Goal: Transaction & Acquisition: Book appointment/travel/reservation

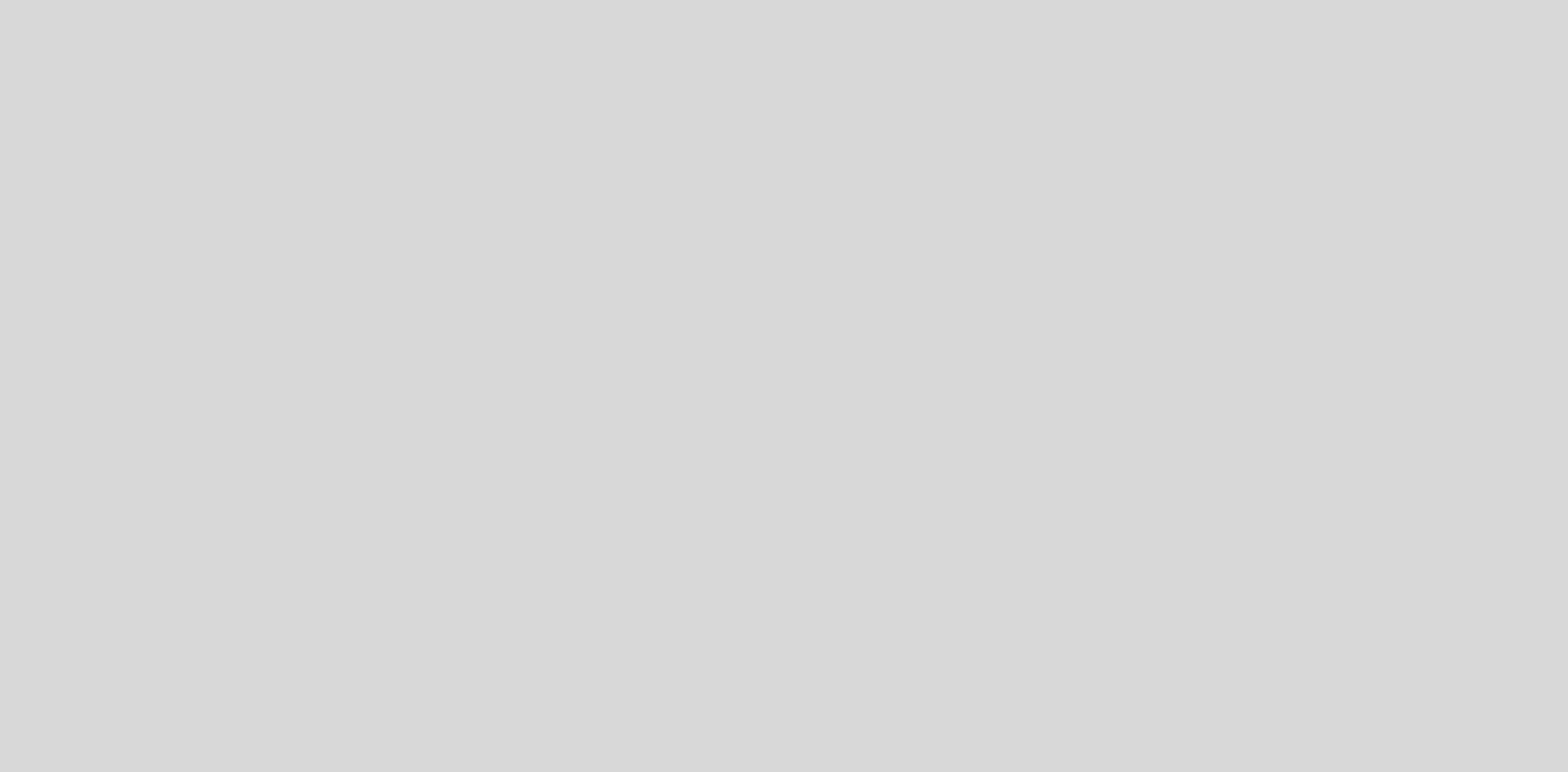
select select "es"
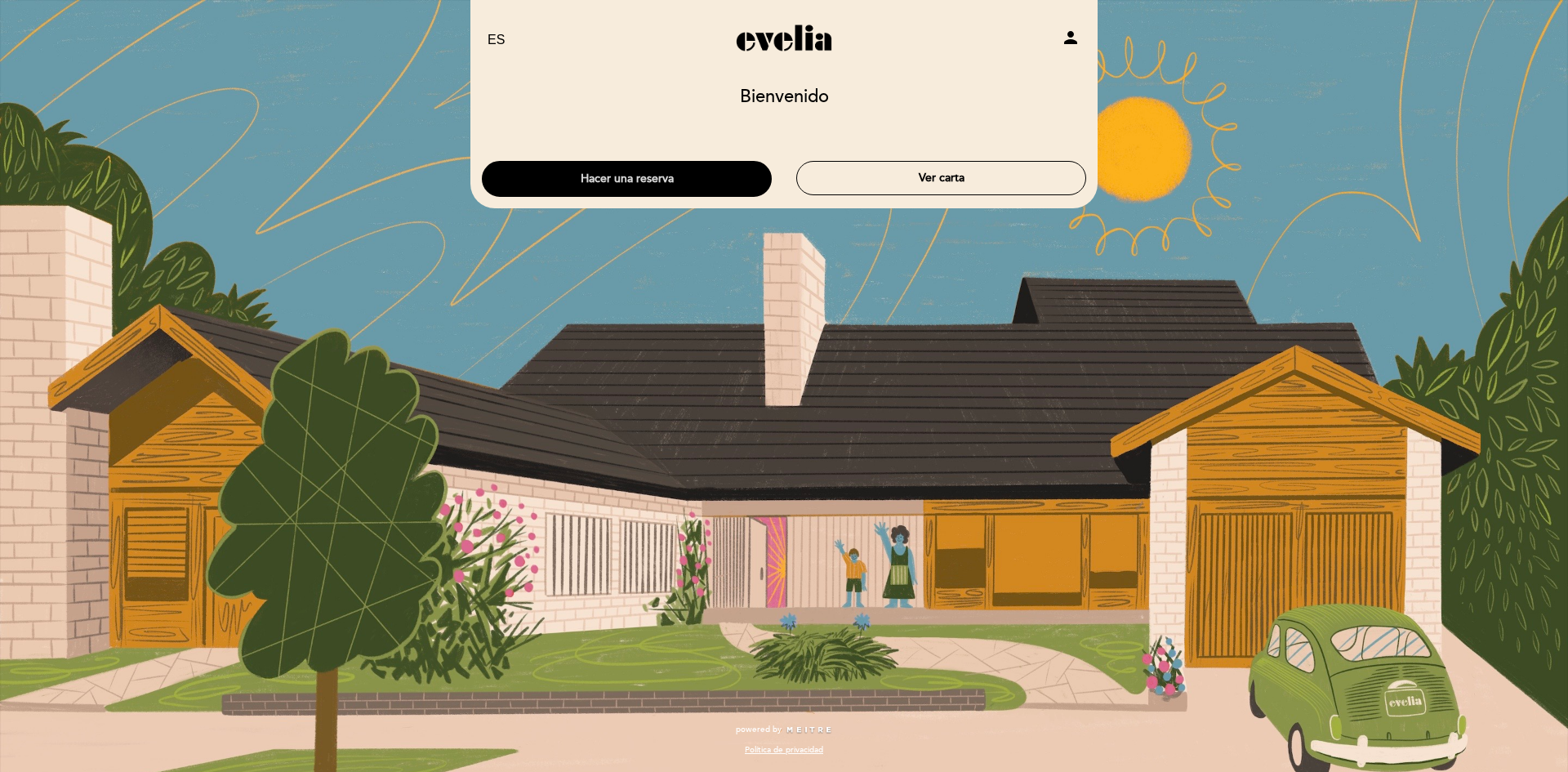
click at [627, 180] on button "Hacer una reserva" at bounding box center [627, 179] width 290 height 36
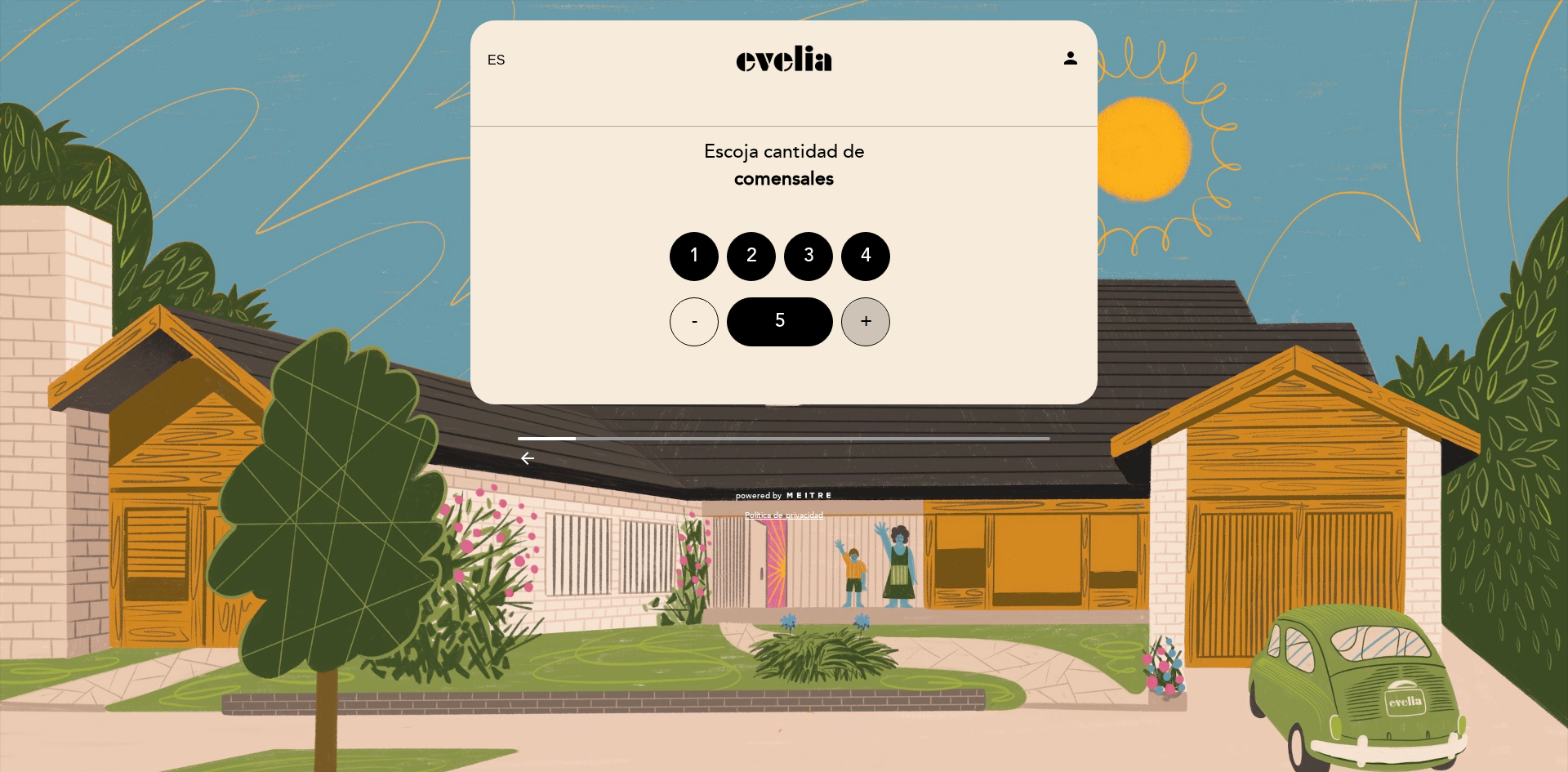
click at [858, 321] on div "+" at bounding box center [865, 321] width 49 height 49
click at [680, 324] on div "-" at bounding box center [694, 321] width 49 height 49
click at [811, 313] on div "7" at bounding box center [780, 321] width 106 height 49
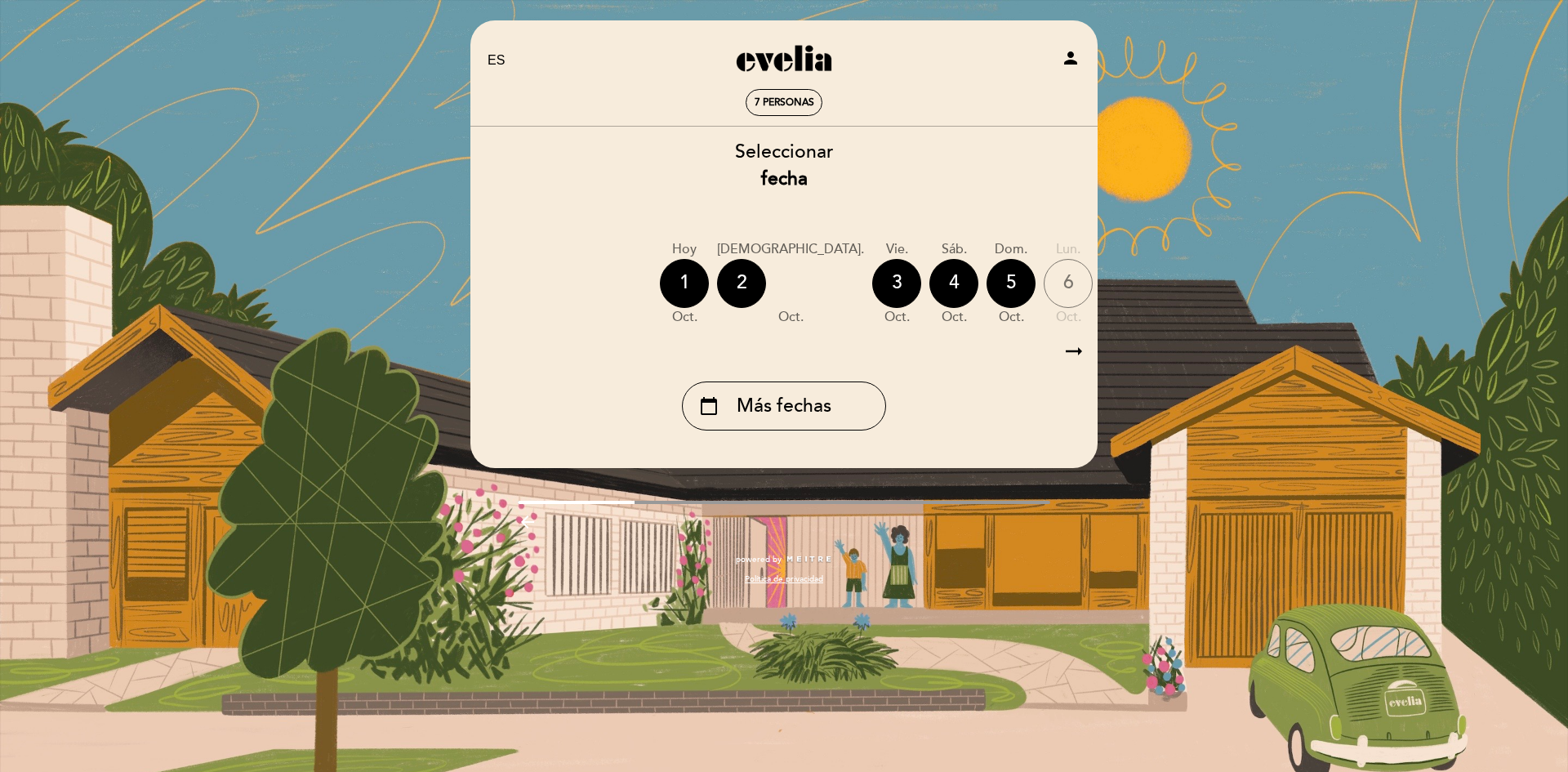
click at [1067, 352] on icon "arrow_right_alt" at bounding box center [1073, 351] width 24 height 35
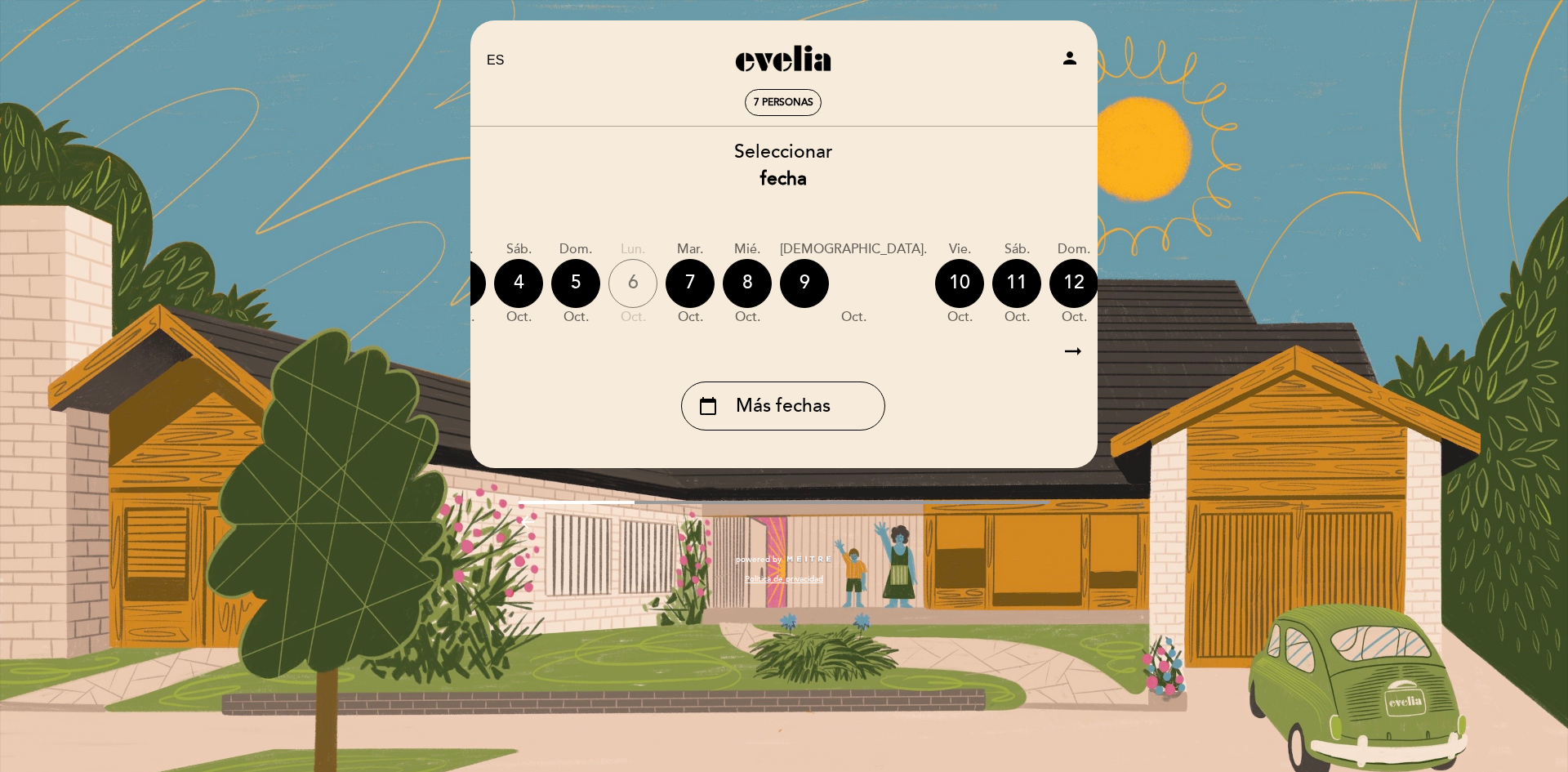
scroll to position [0, 476]
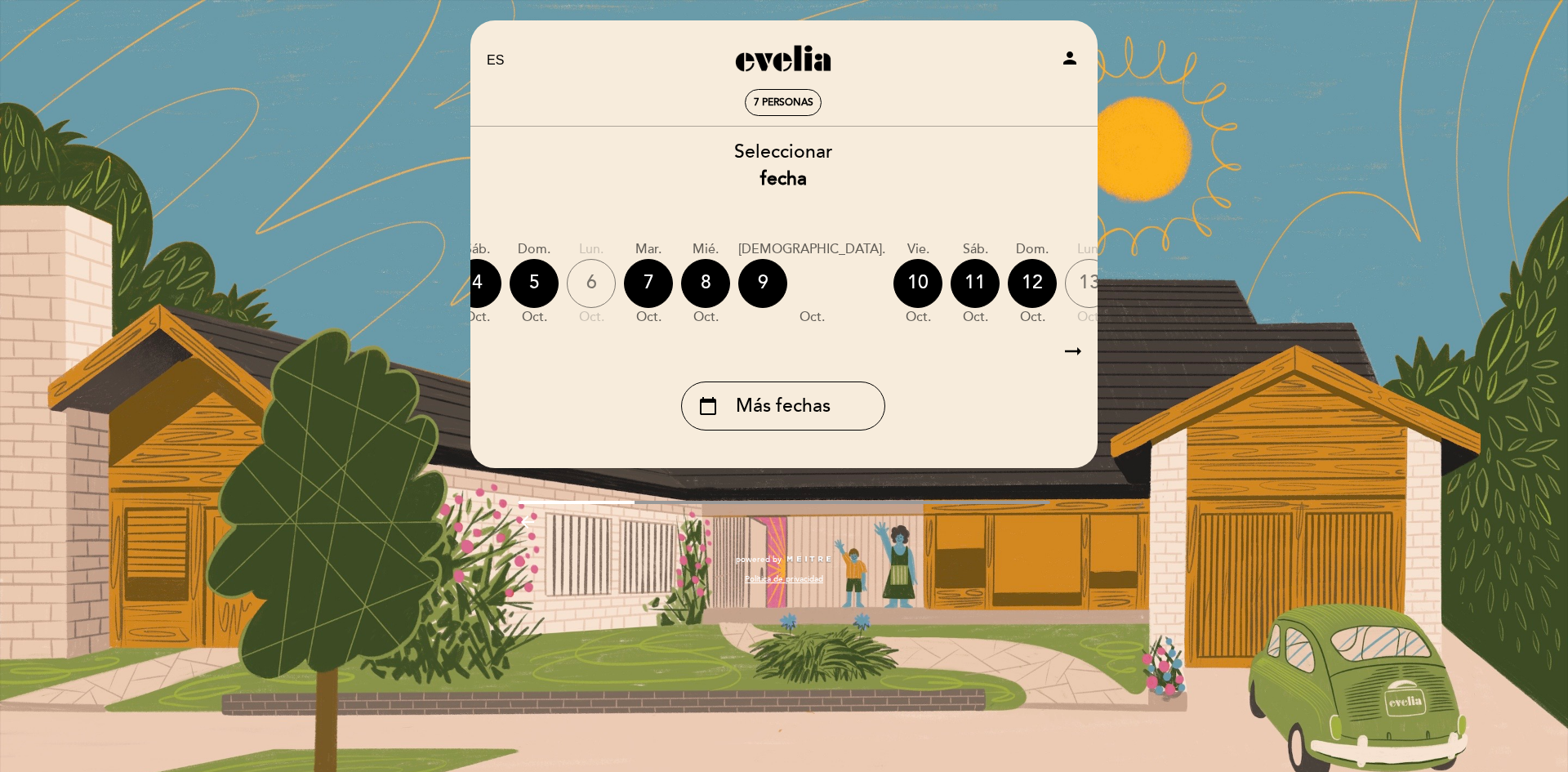
click at [1236, 294] on div "calendar_today" at bounding box center [1261, 283] width 49 height 49
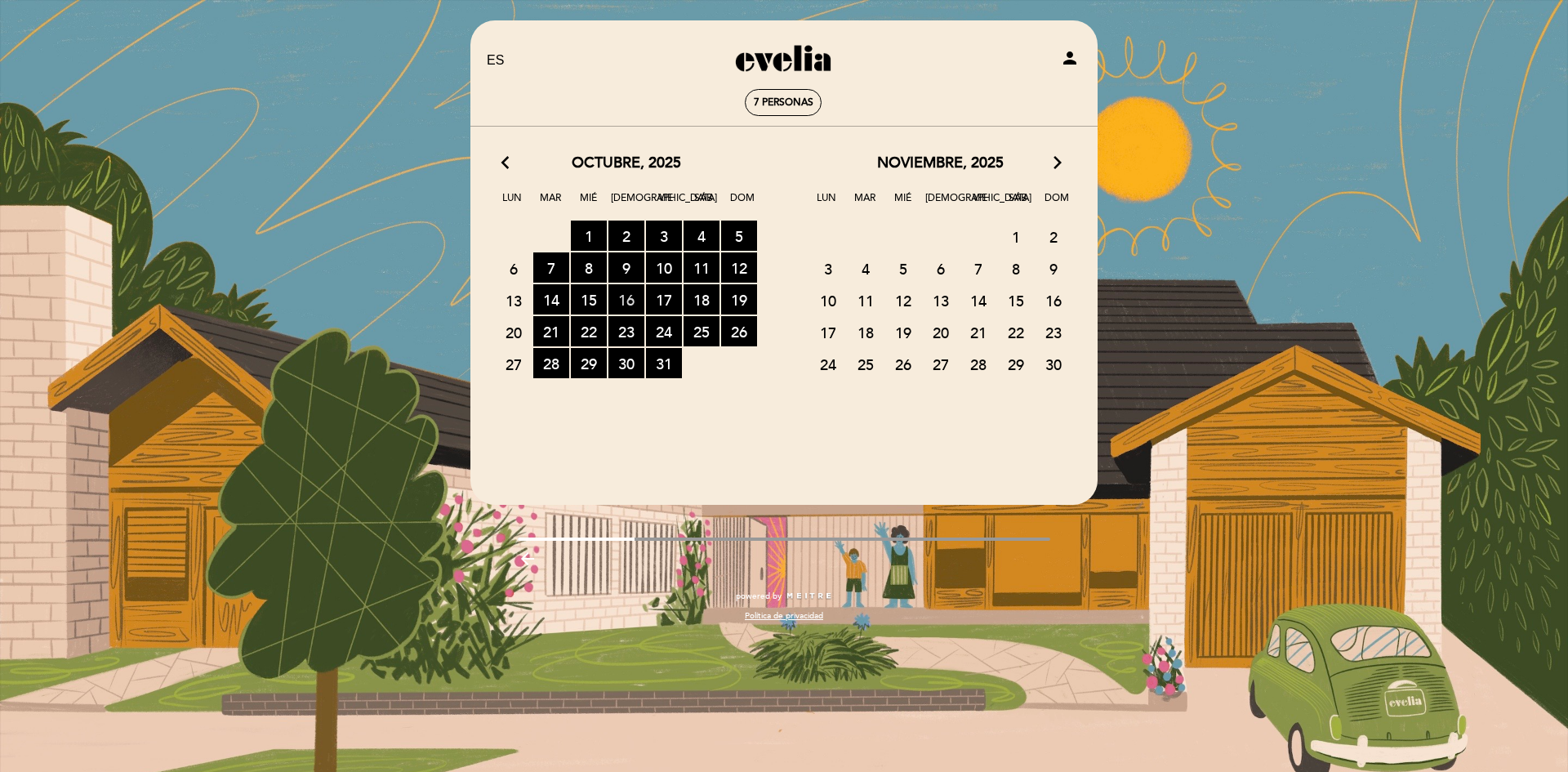
click at [623, 294] on span "16 RESERVAS DISPONIBLES" at bounding box center [627, 299] width 36 height 30
